Goal: Task Accomplishment & Management: Manage account settings

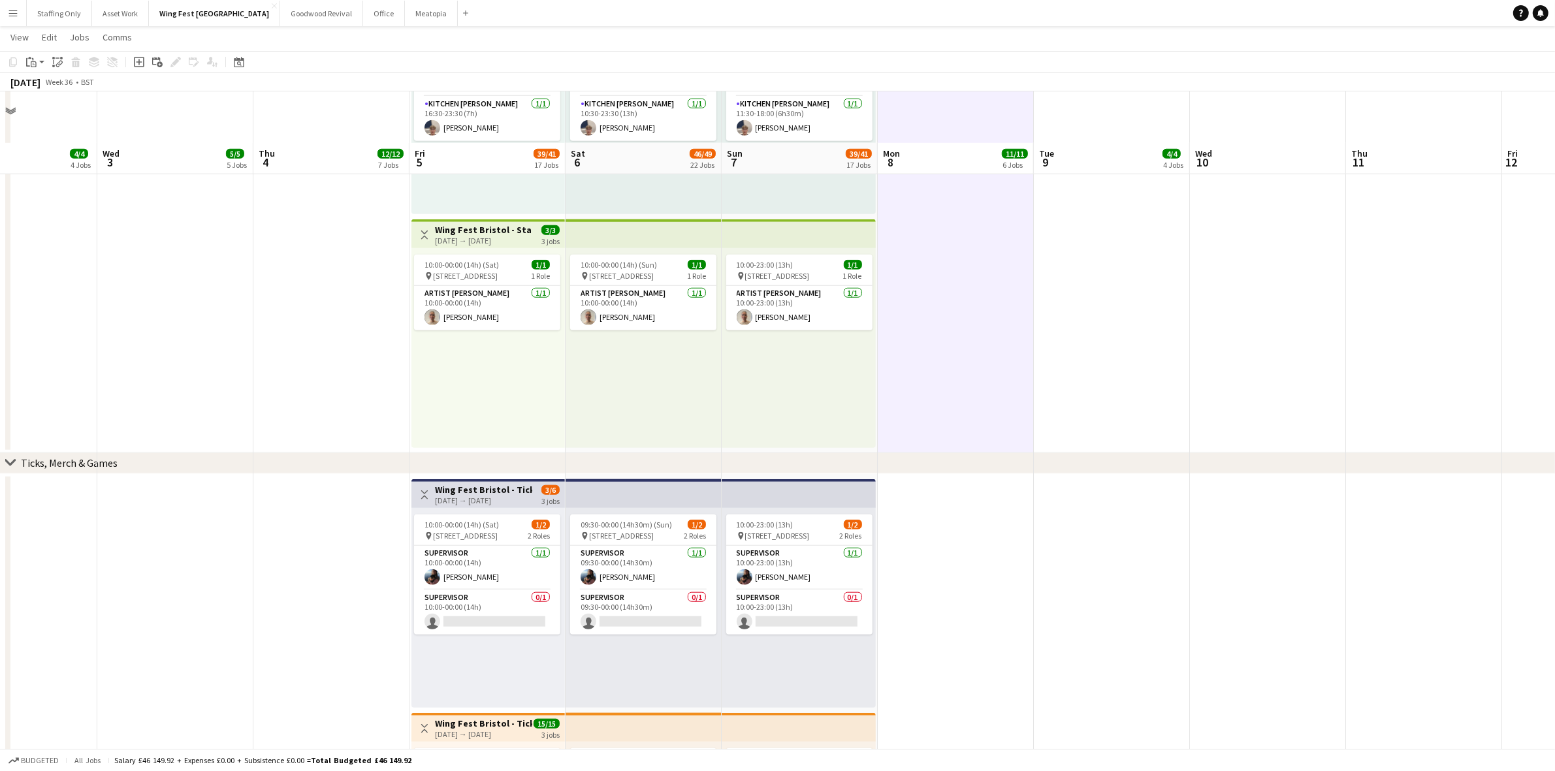
scroll to position [1371, 0]
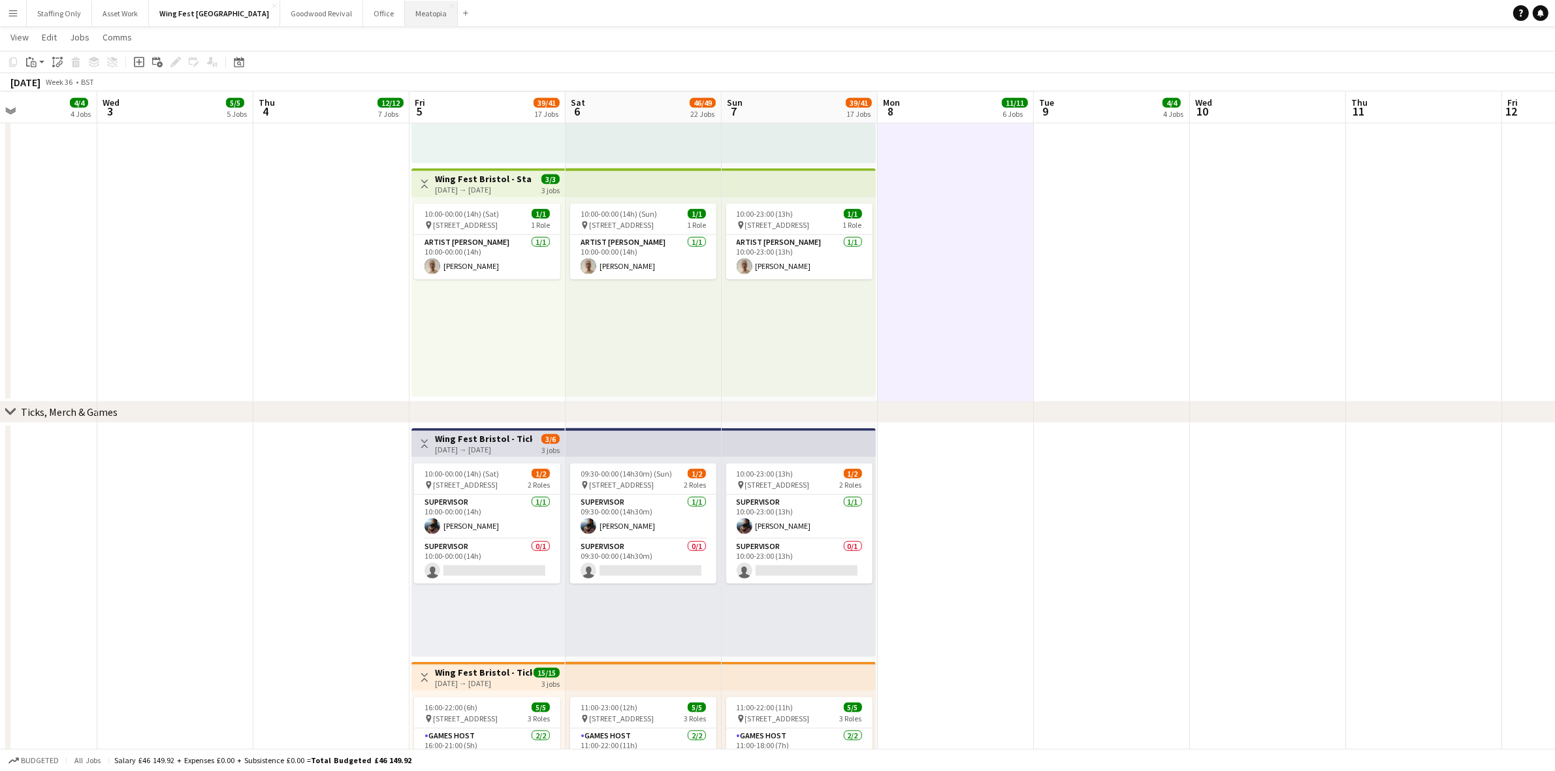
click at [405, 13] on button "Meatopia Close" at bounding box center [431, 13] width 53 height 25
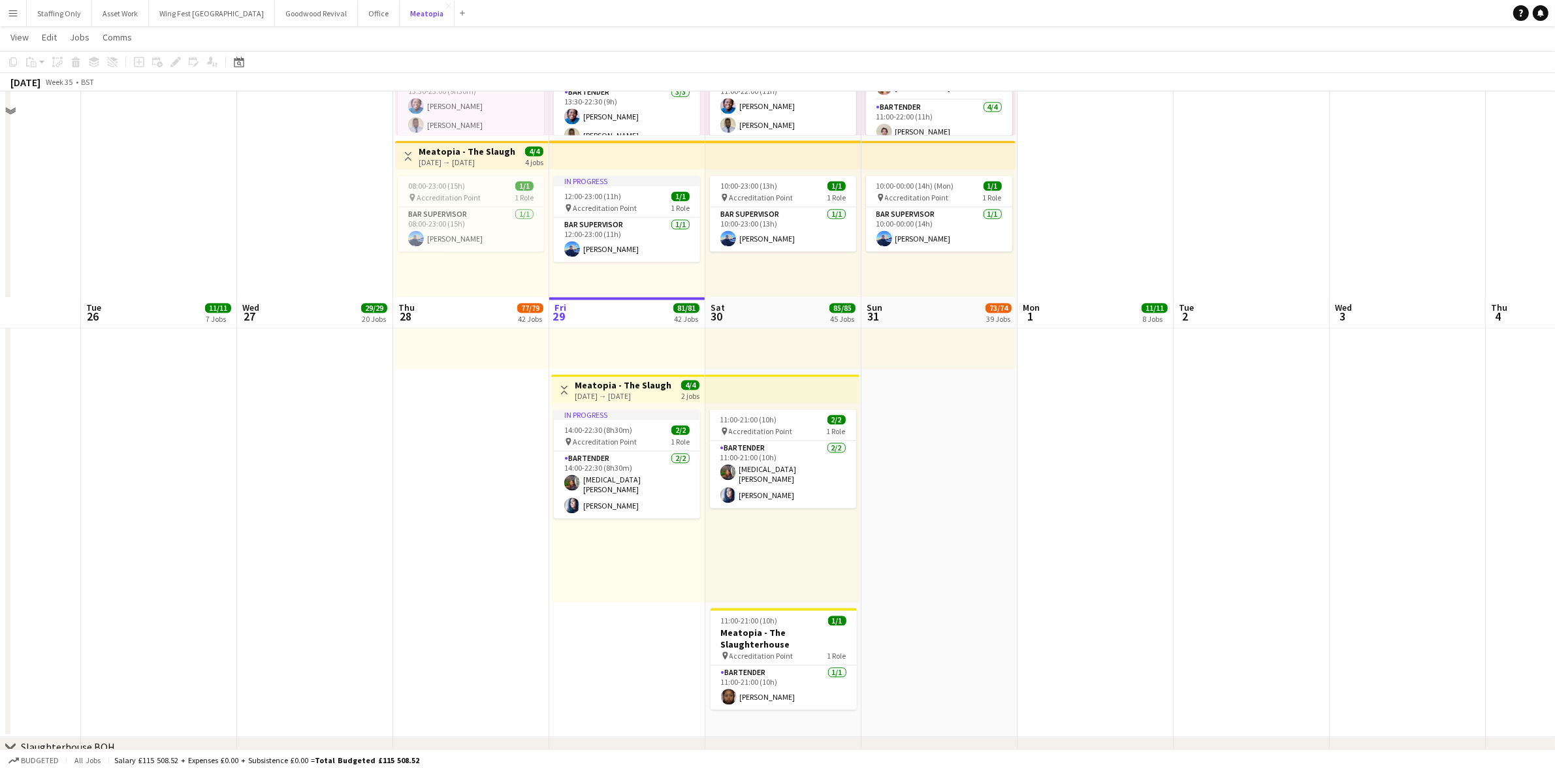
scroll to position [3838, 0]
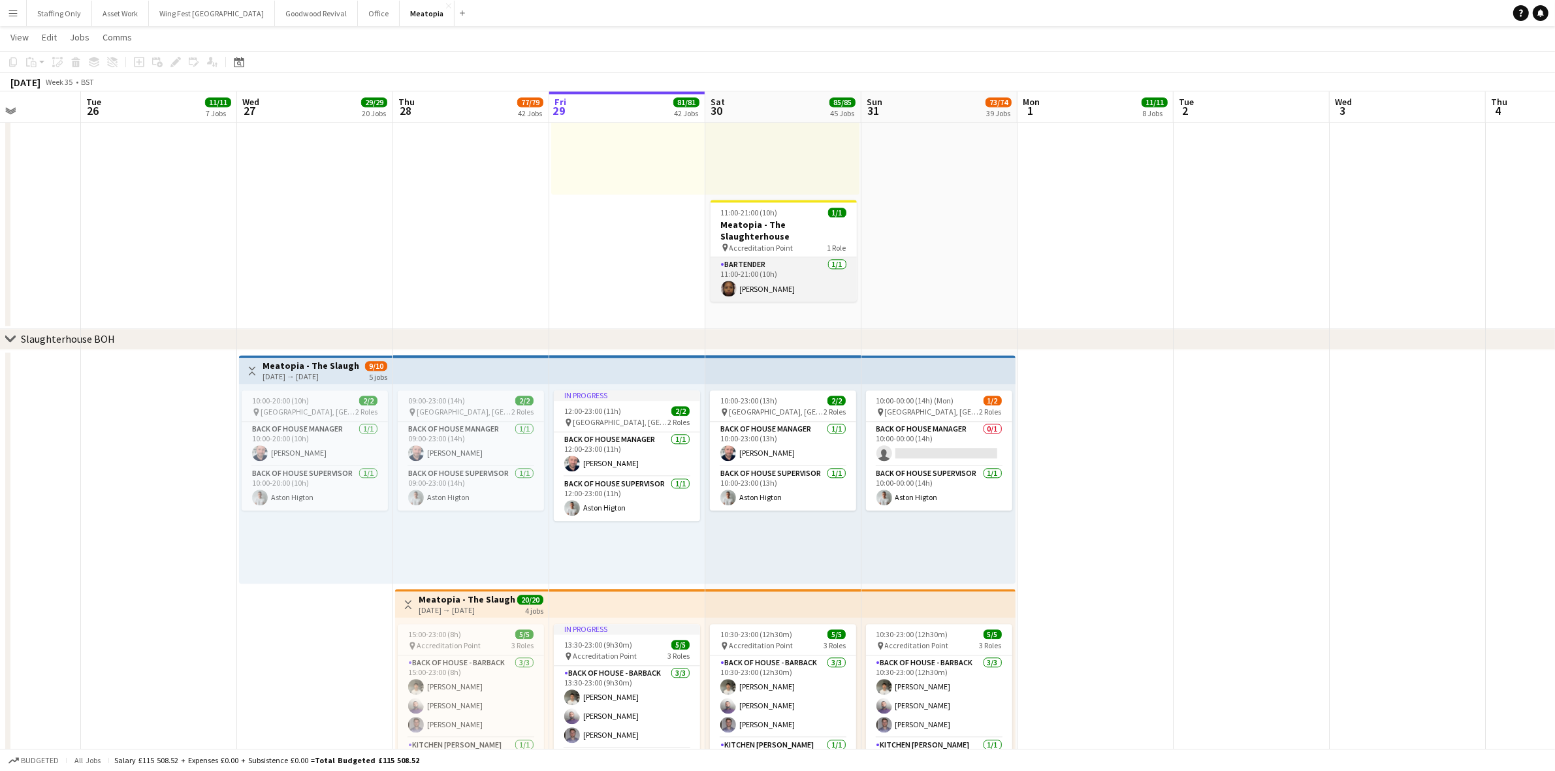
click at [732, 281] on app-user-avatar at bounding box center [729, 289] width 16 height 16
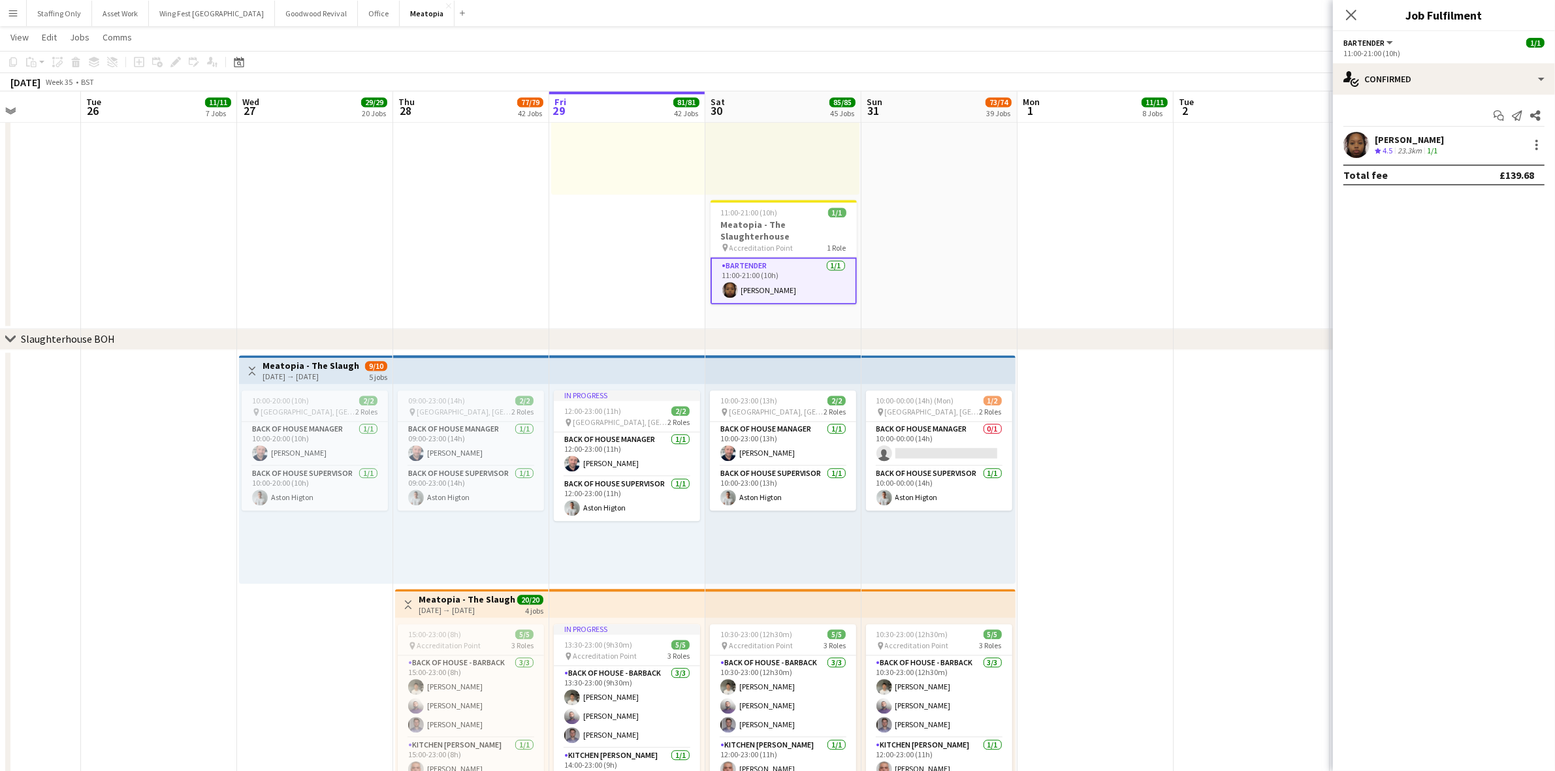
drag, startPoint x: 1455, startPoint y: 140, endPoint x: 1377, endPoint y: 138, distance: 77.8
click at [1377, 138] on div "[PERSON_NAME] Crew rating 4.5 23.3km 1/1" at bounding box center [1444, 145] width 222 height 26
copy div "[PERSON_NAME]"
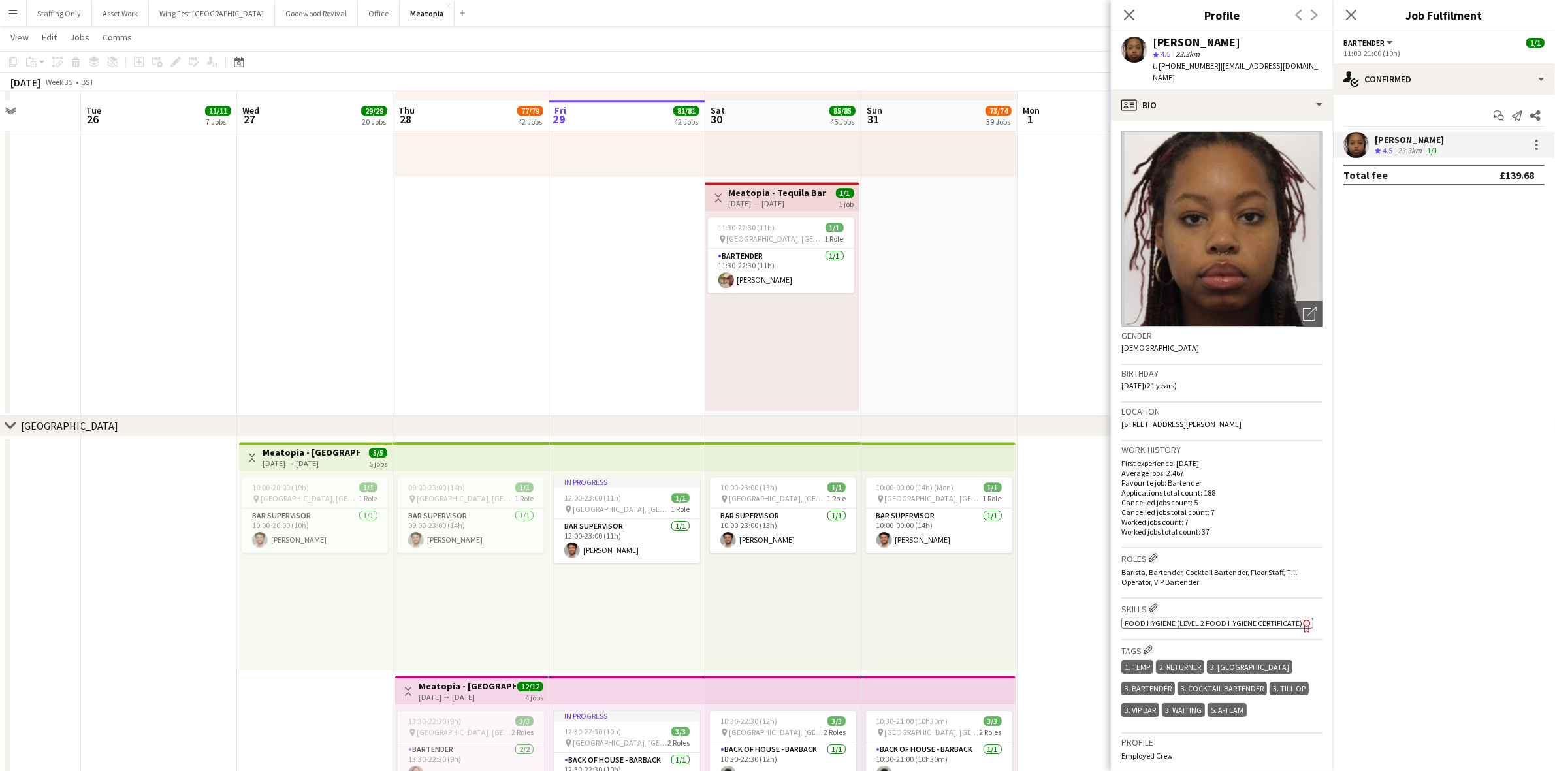
scroll to position [4981, 0]
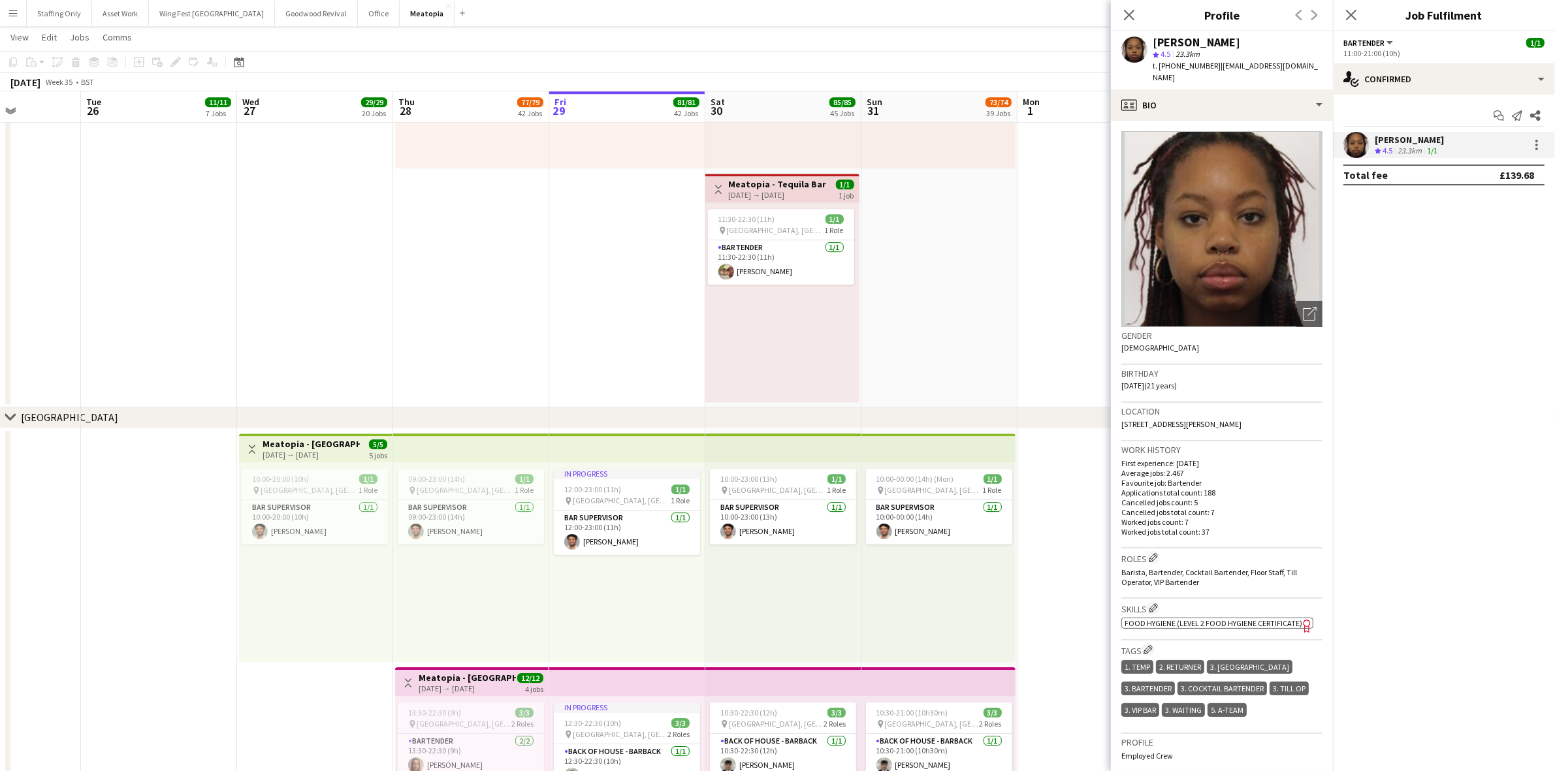
click at [769, 269] on app-card-role "Bartender [DATE] 11:30-22:30 (11h) [PERSON_NAME]" at bounding box center [781, 262] width 146 height 44
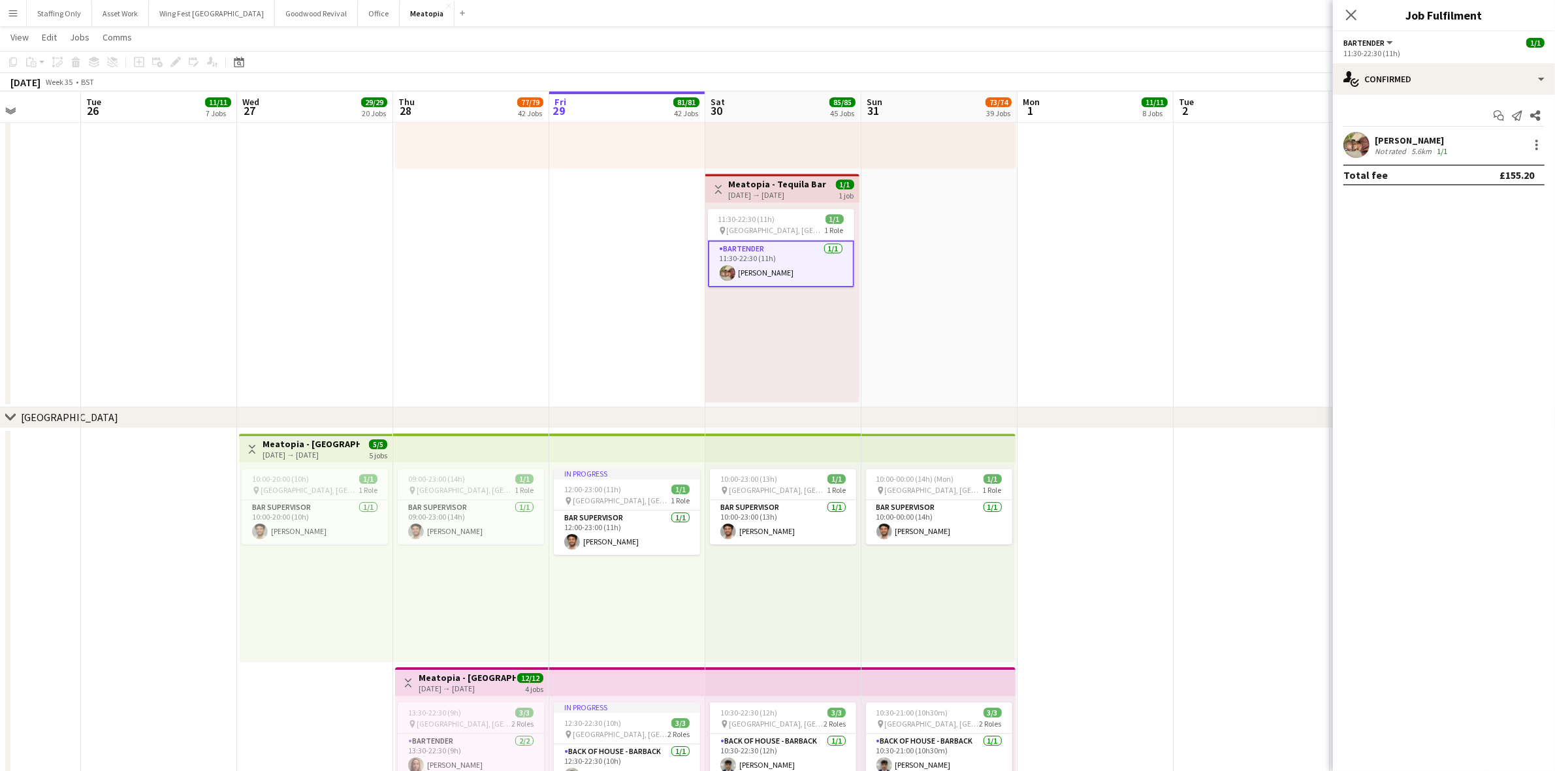
drag, startPoint x: 1434, startPoint y: 140, endPoint x: 1377, endPoint y: 138, distance: 56.9
click at [1377, 138] on div "[PERSON_NAME]" at bounding box center [1412, 141] width 75 height 12
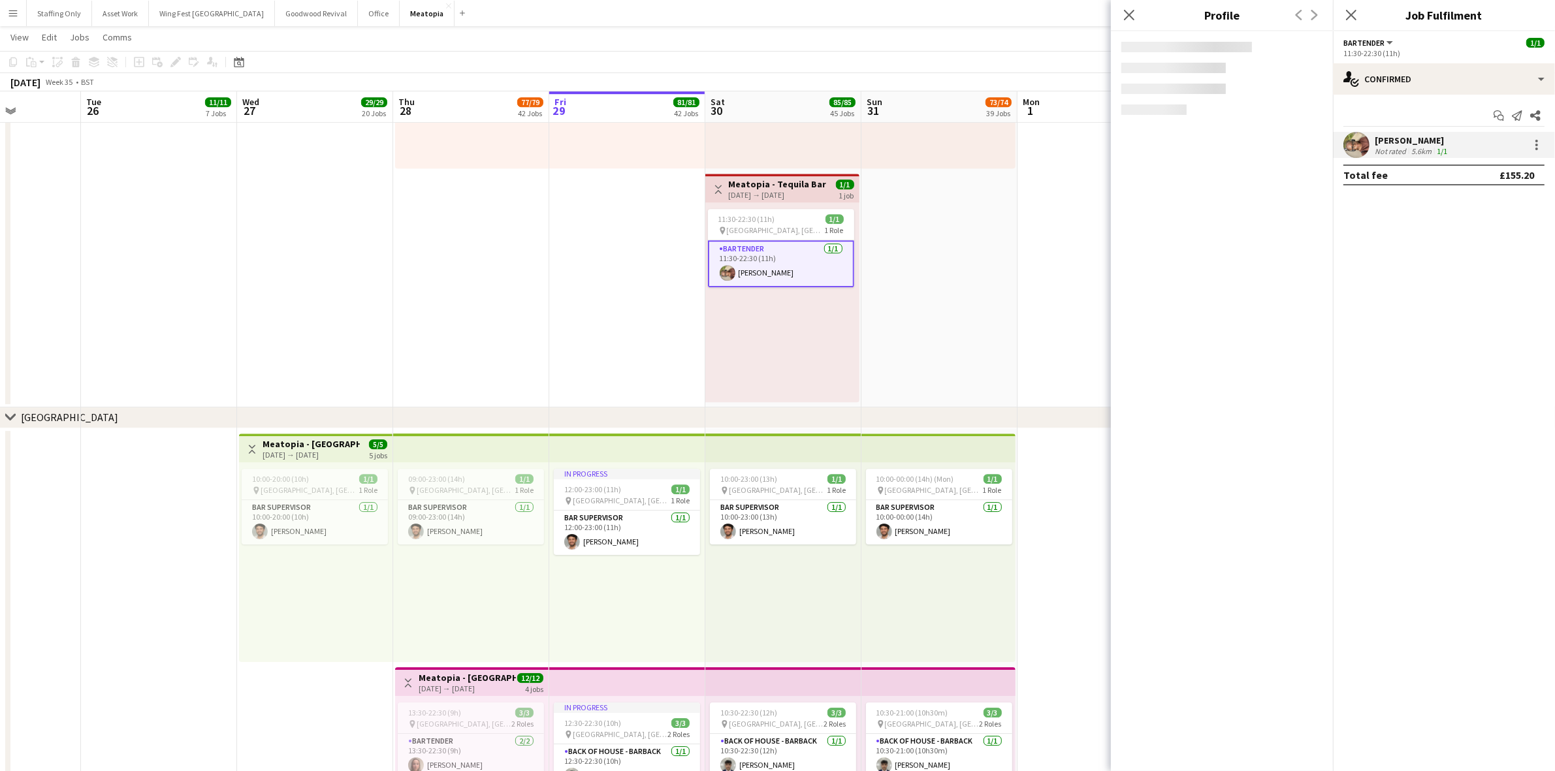
copy div "[PERSON_NAME]"
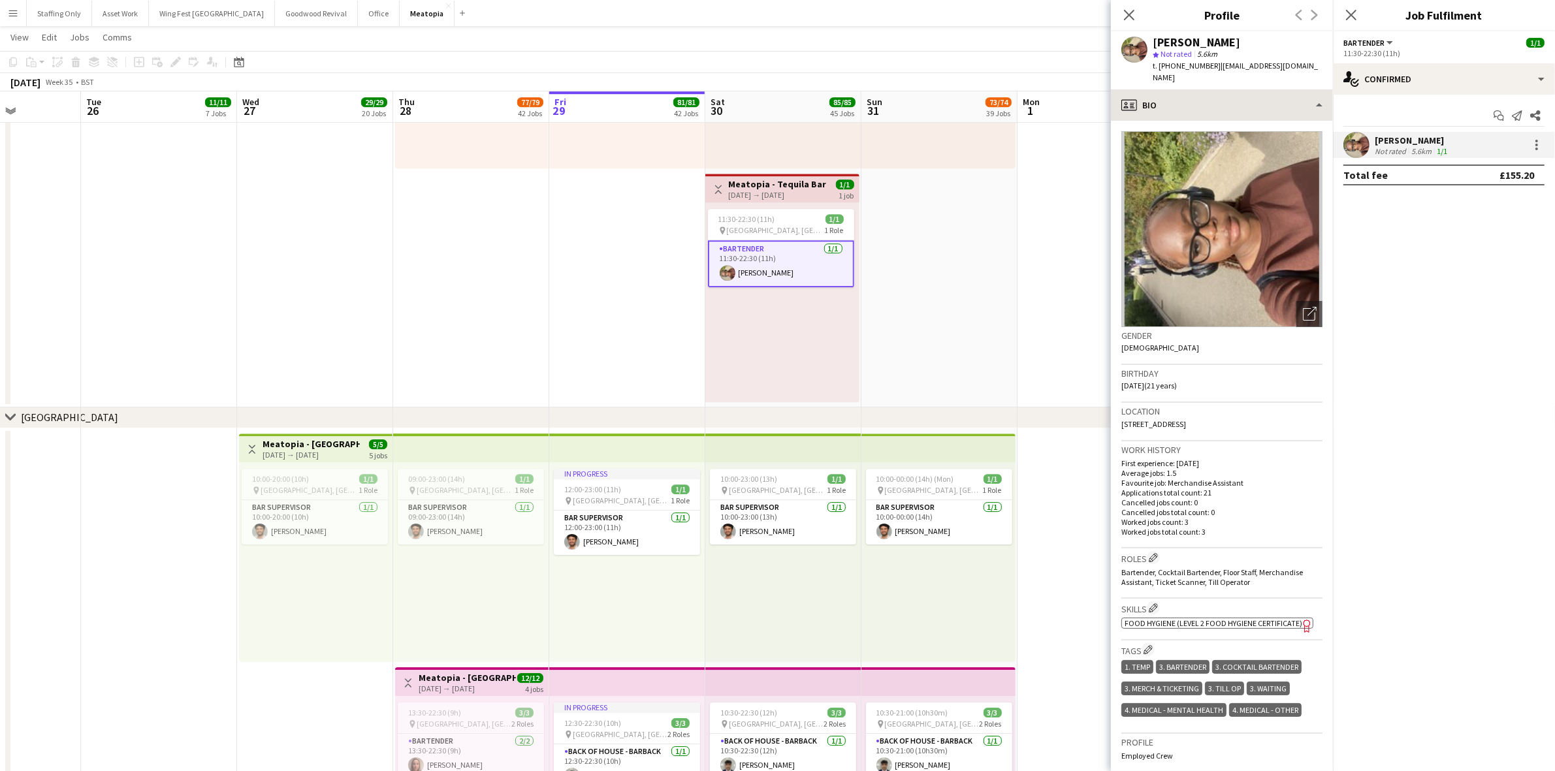
copy div "[PERSON_NAME]"
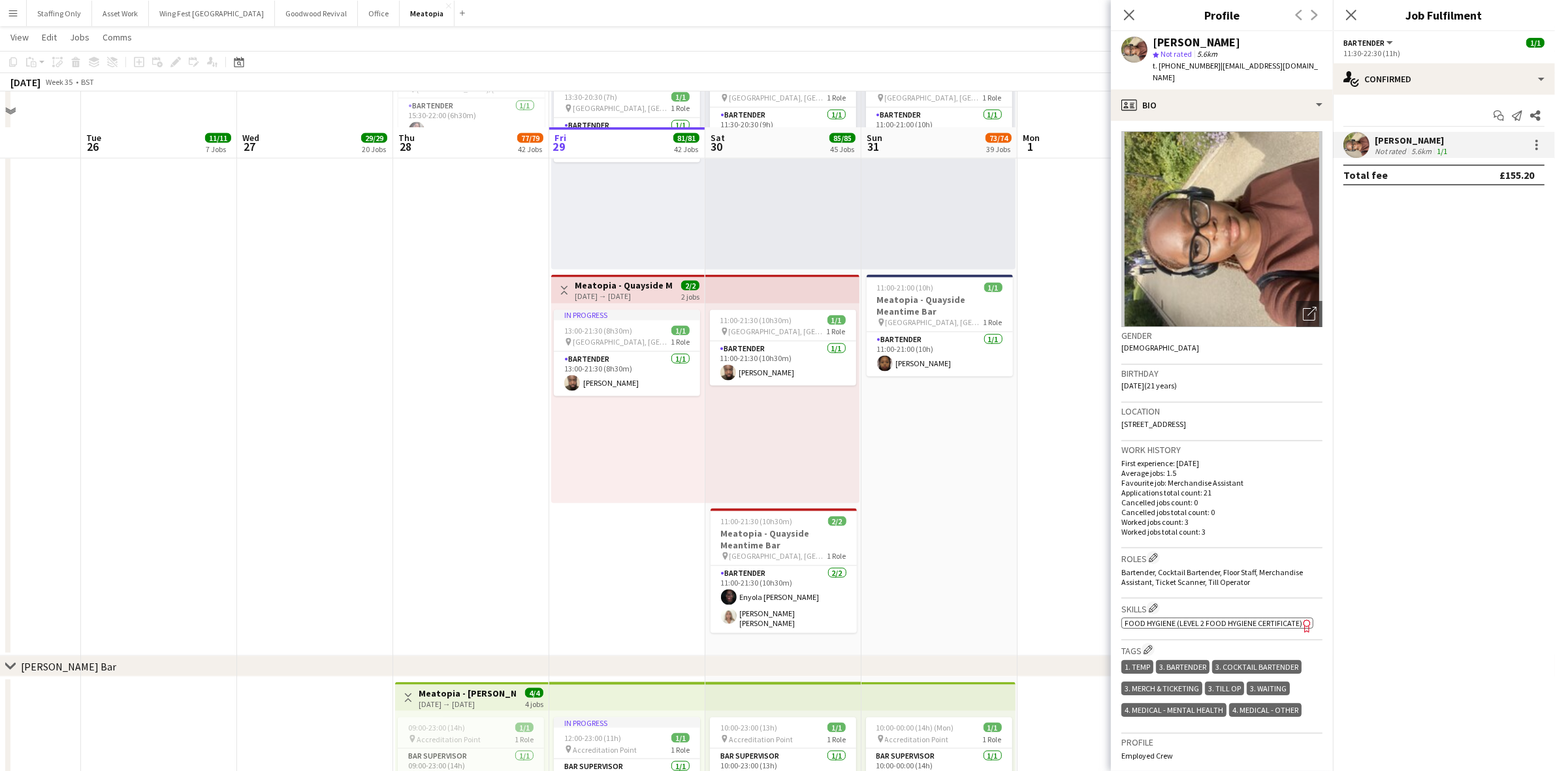
scroll to position [8655, 0]
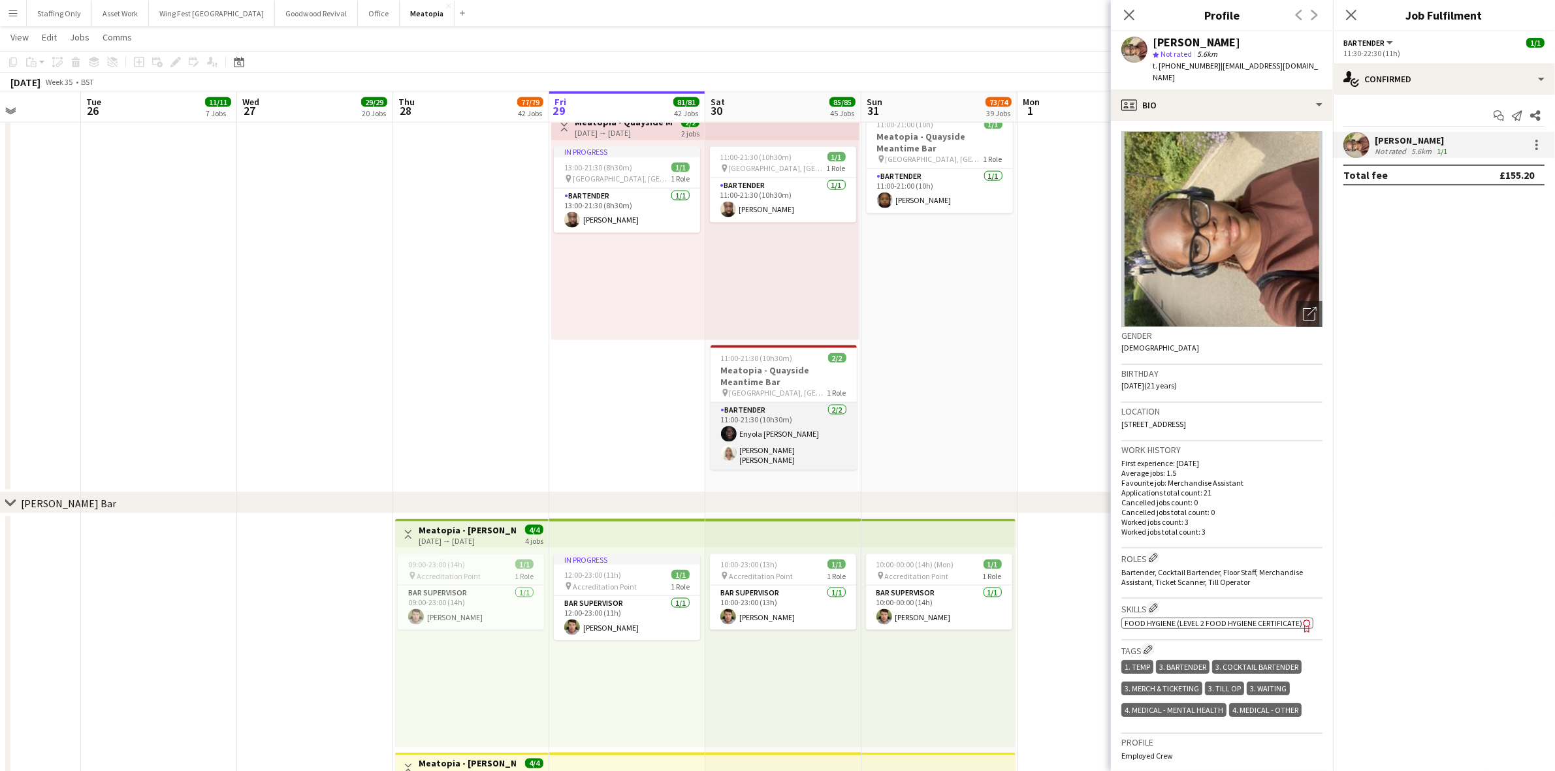
click at [802, 452] on app-card-role "Bartender [DATE] 11:00-21:30 (10h30m) Enyola [PERSON_NAME] [PERSON_NAME] [PERSO…" at bounding box center [784, 436] width 146 height 67
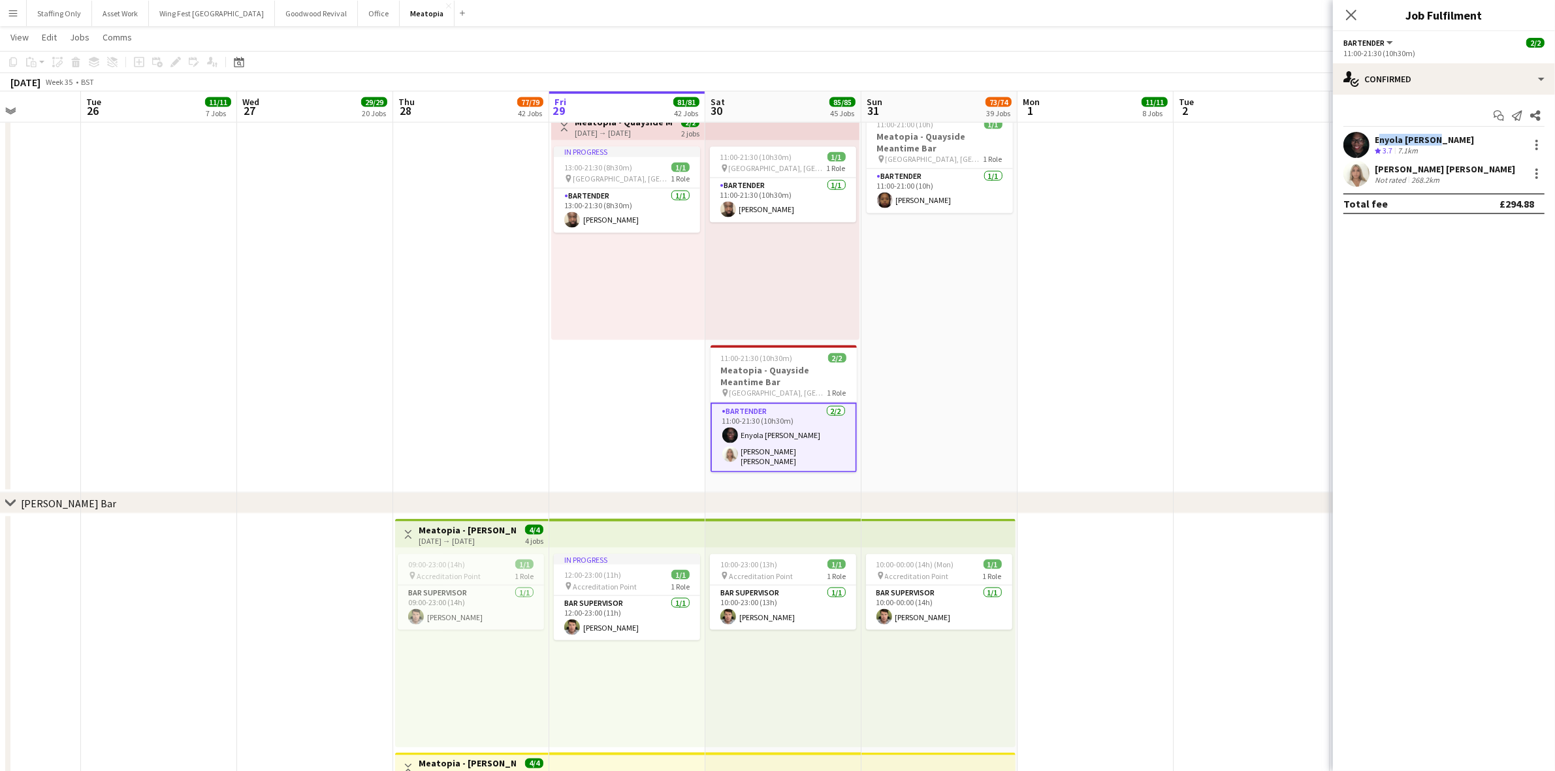
drag, startPoint x: 1436, startPoint y: 138, endPoint x: 1373, endPoint y: 139, distance: 62.7
click at [1373, 139] on div "Enyola [PERSON_NAME] Crew rating 3.7 7.1km" at bounding box center [1444, 145] width 222 height 26
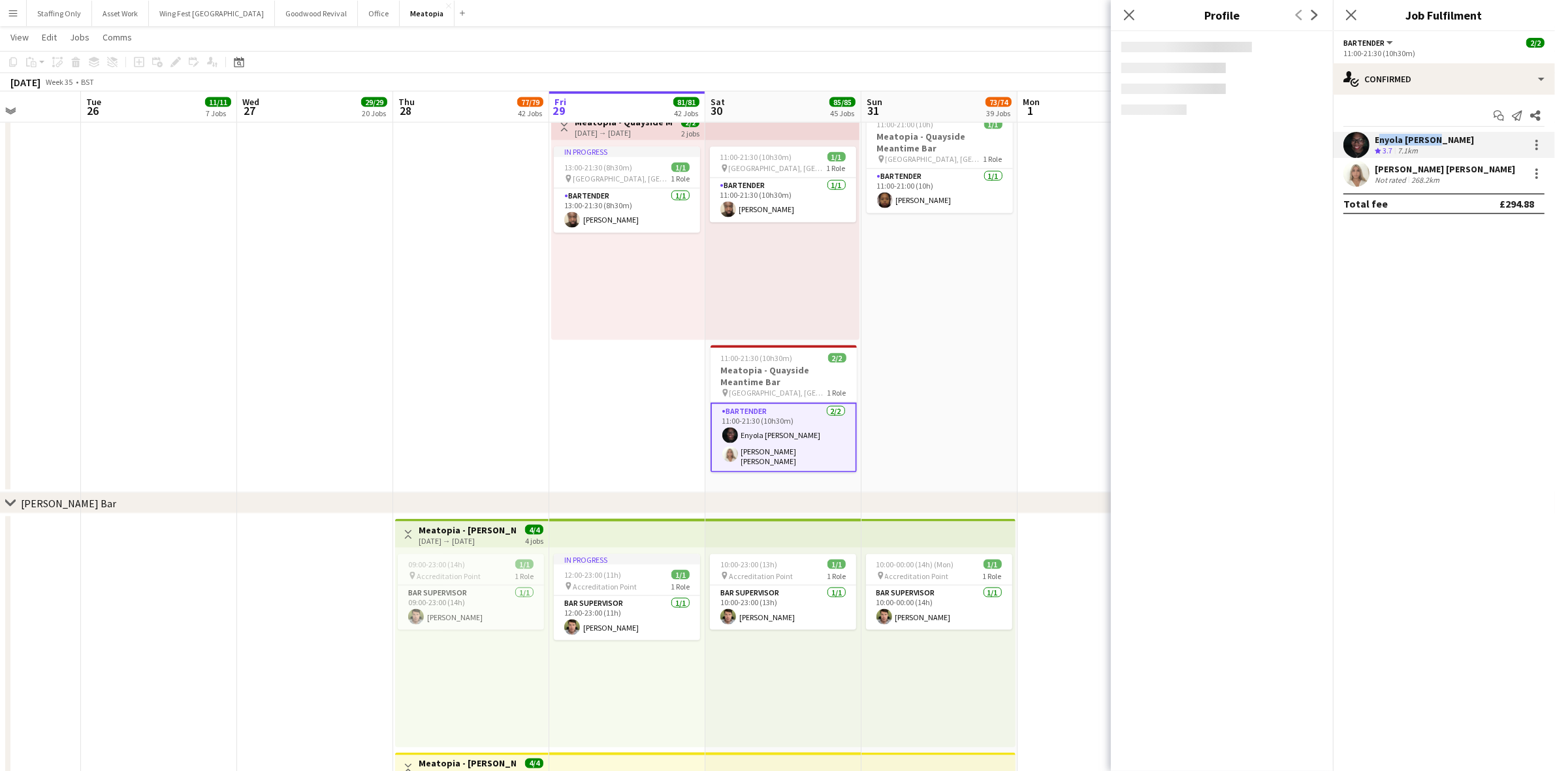
copy div "Enyola [PERSON_NAME]"
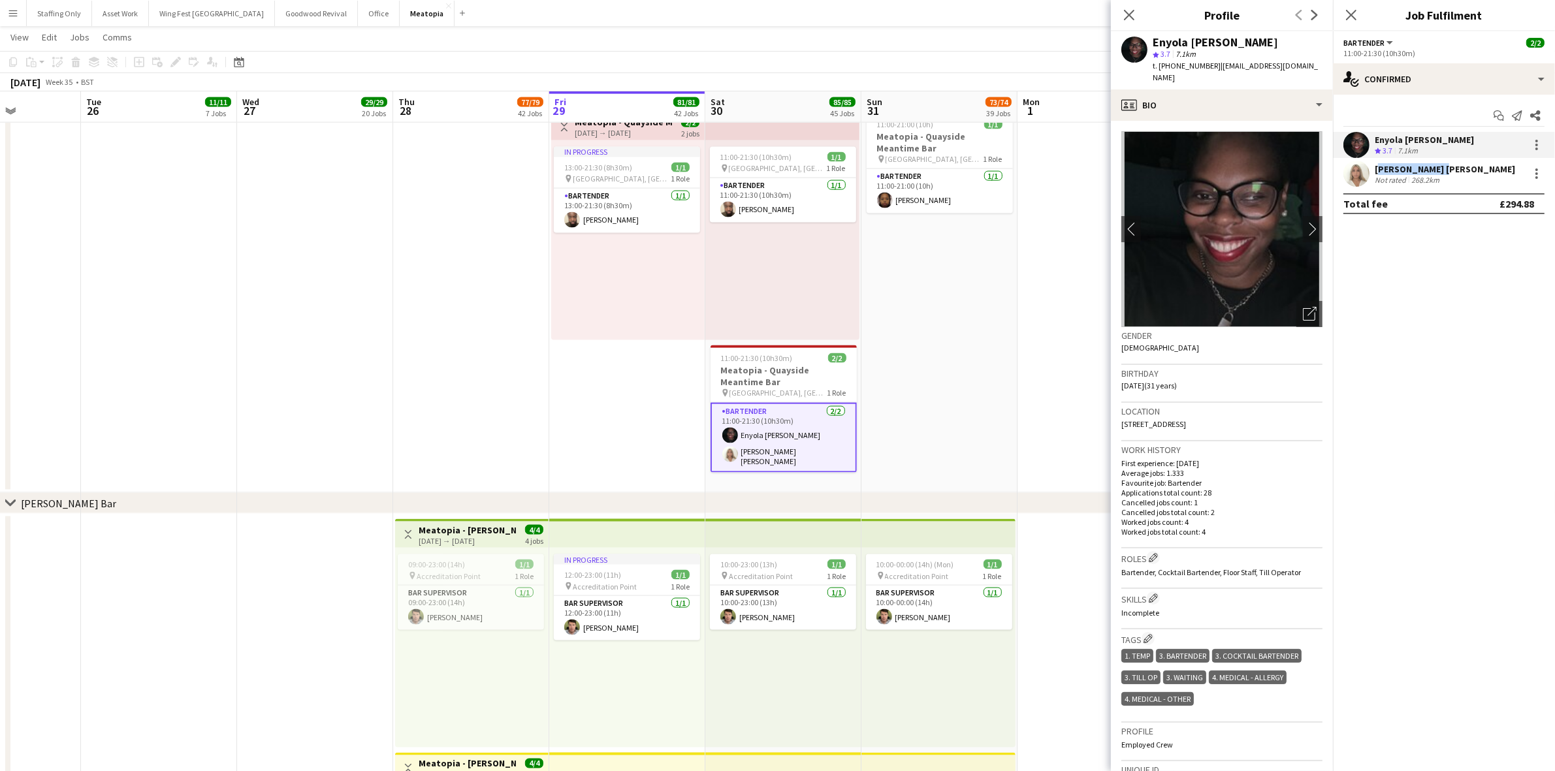
drag, startPoint x: 1436, startPoint y: 167, endPoint x: 1377, endPoint y: 168, distance: 58.8
click at [1377, 168] on div "[PERSON_NAME] [PERSON_NAME]" at bounding box center [1445, 169] width 140 height 12
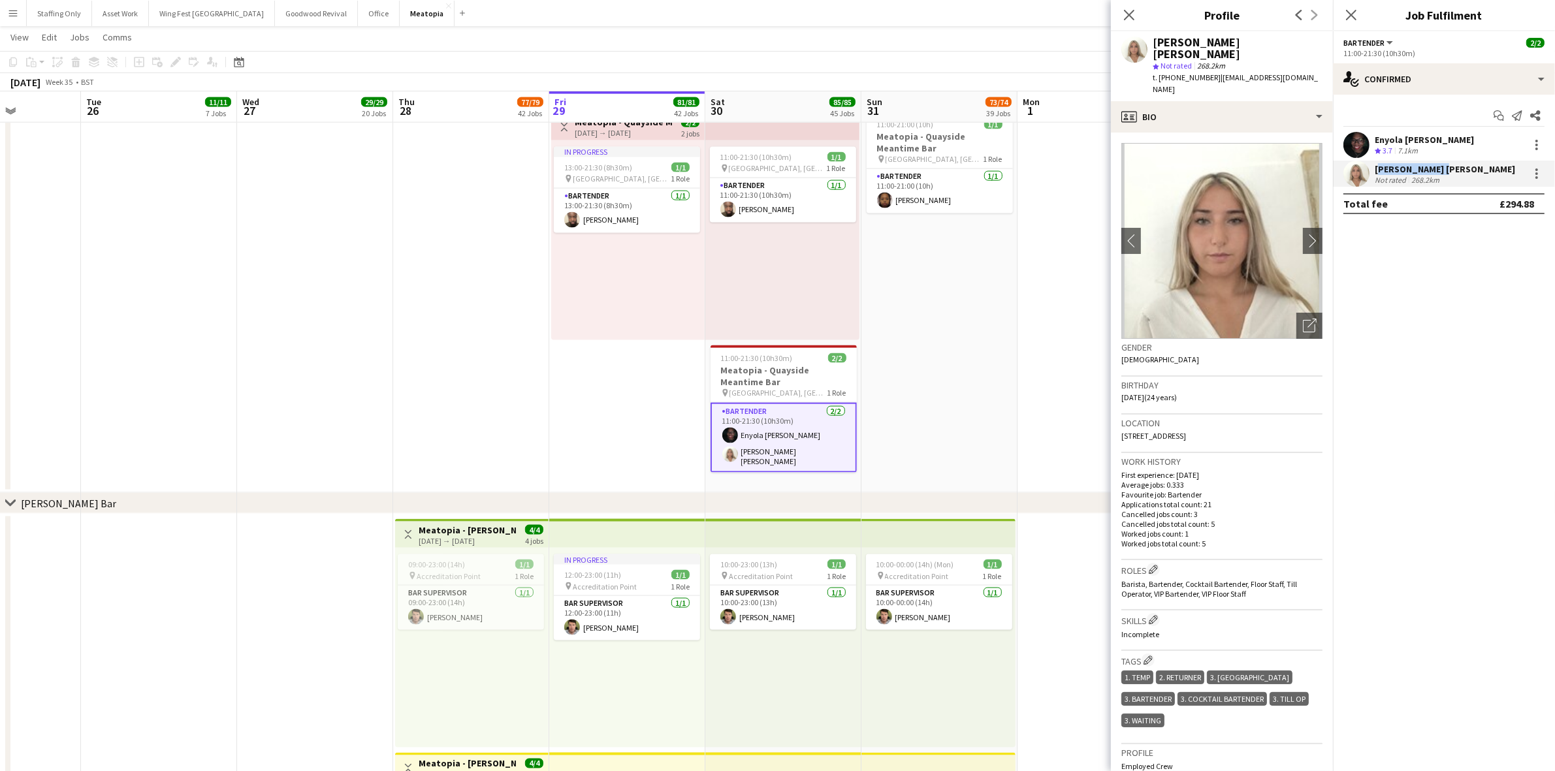
copy div "[PERSON_NAME] [PERSON_NAME]"
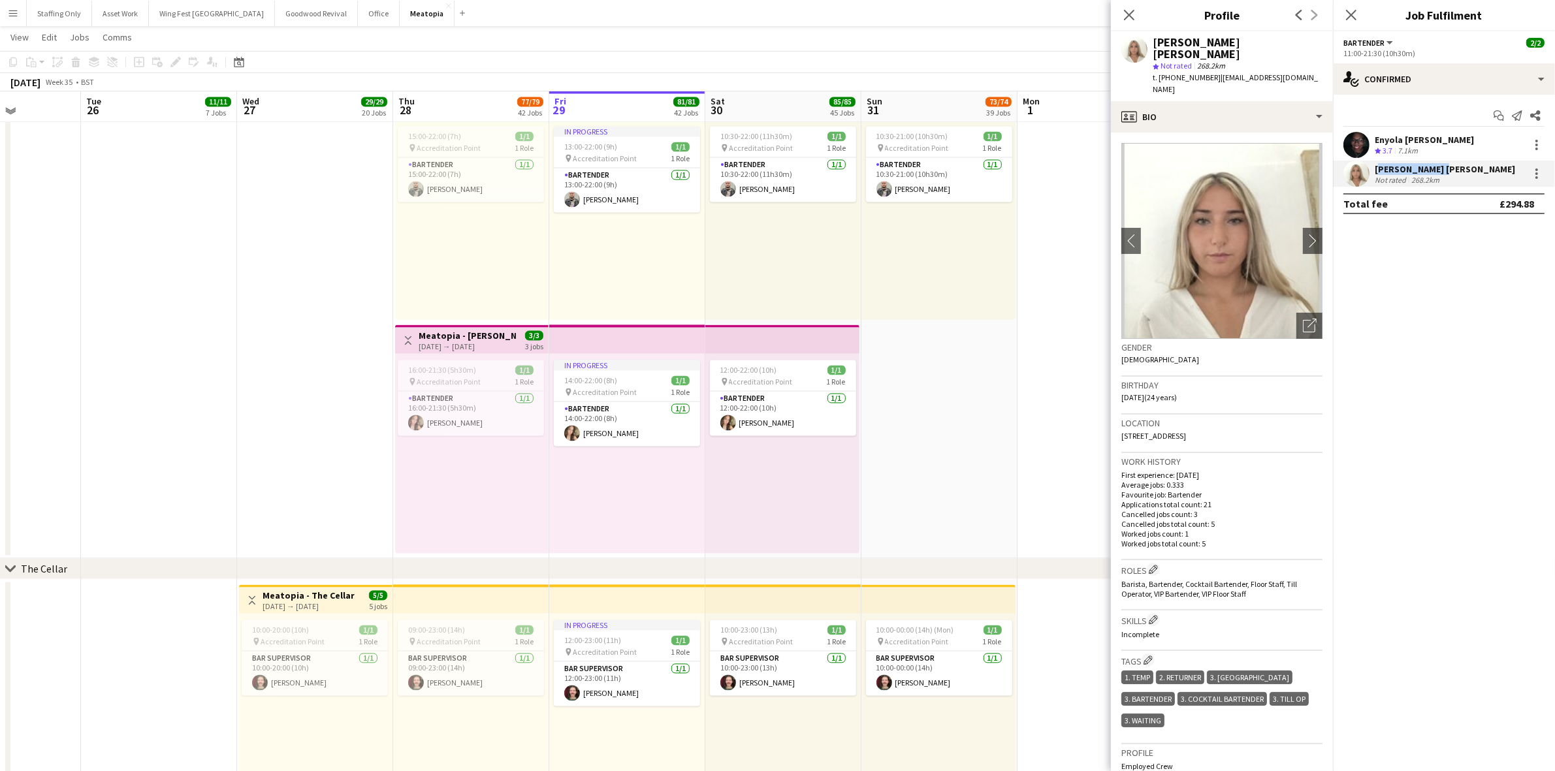
scroll to position [9317, 0]
drag, startPoint x: 1351, startPoint y: 13, endPoint x: 1346, endPoint y: 24, distance: 11.4
click at [1350, 13] on icon "Close pop-in" at bounding box center [1351, 14] width 12 height 12
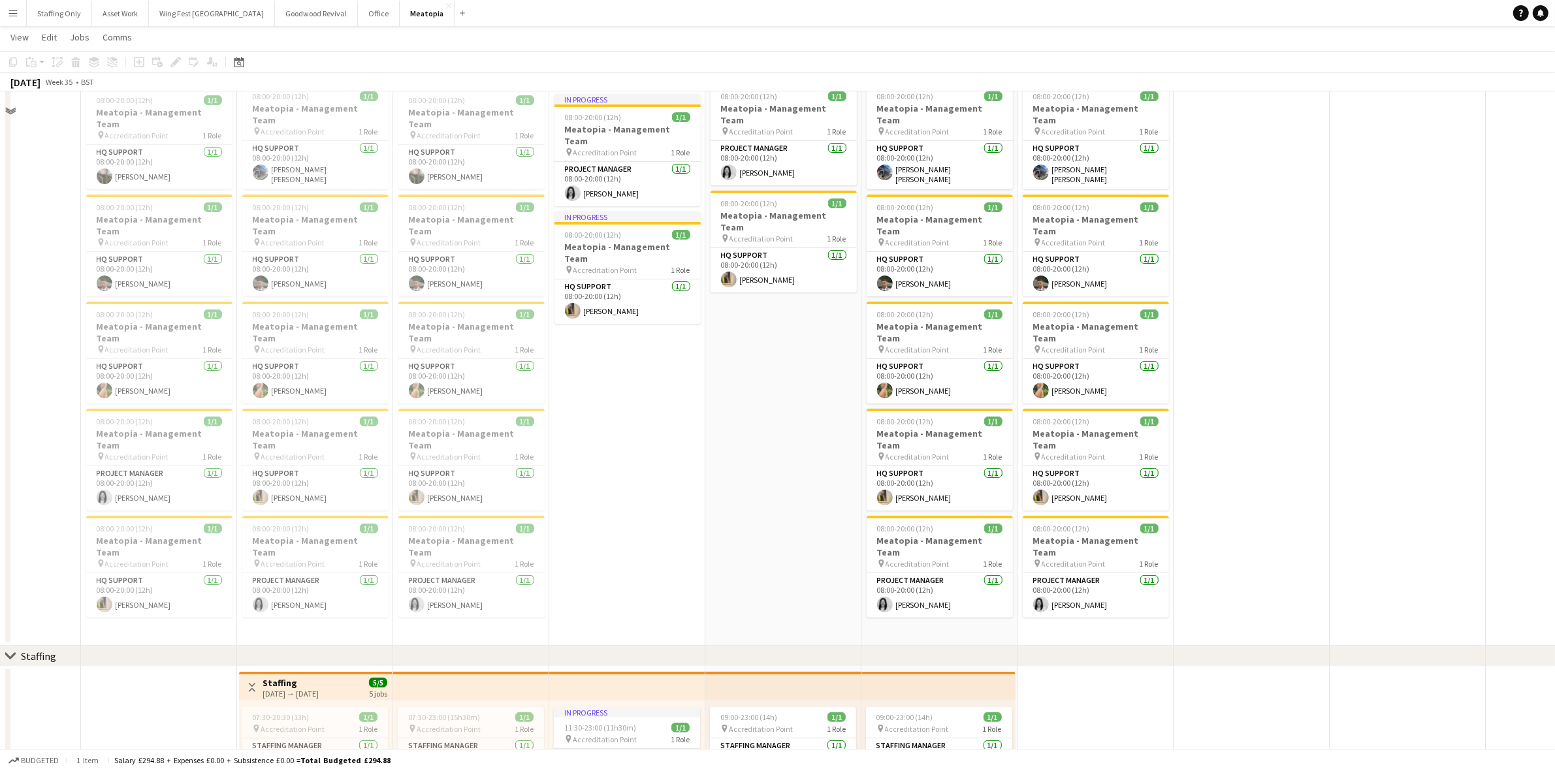
scroll to position [171, 0]
